Goal: Task Accomplishment & Management: Complete application form

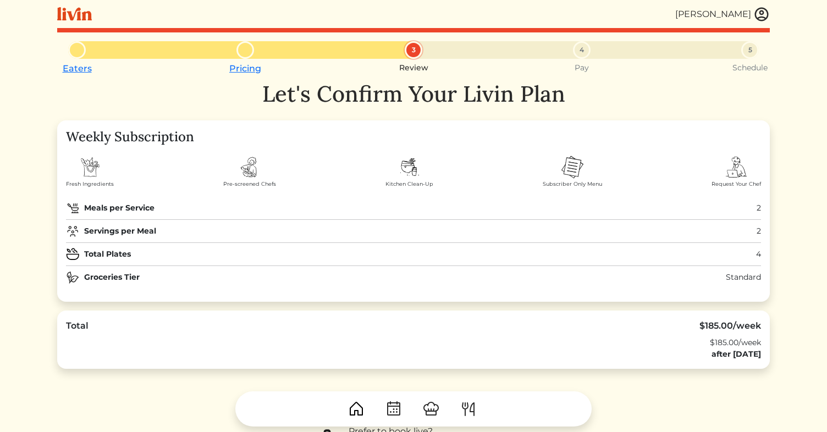
scroll to position [45, 0]
